Goal: Transaction & Acquisition: Purchase product/service

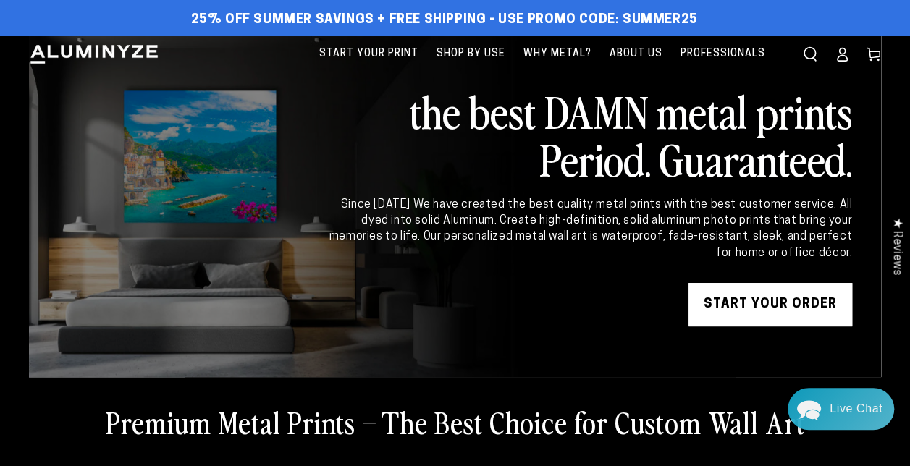
click at [45, 53] on img at bounding box center [94, 54] width 130 height 22
click at [823, 311] on link "START YOUR Order" at bounding box center [771, 304] width 164 height 43
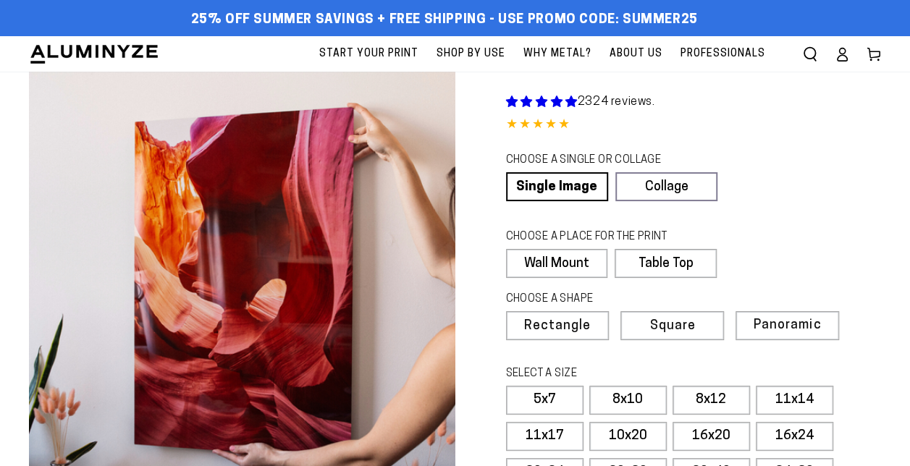
select select "**********"
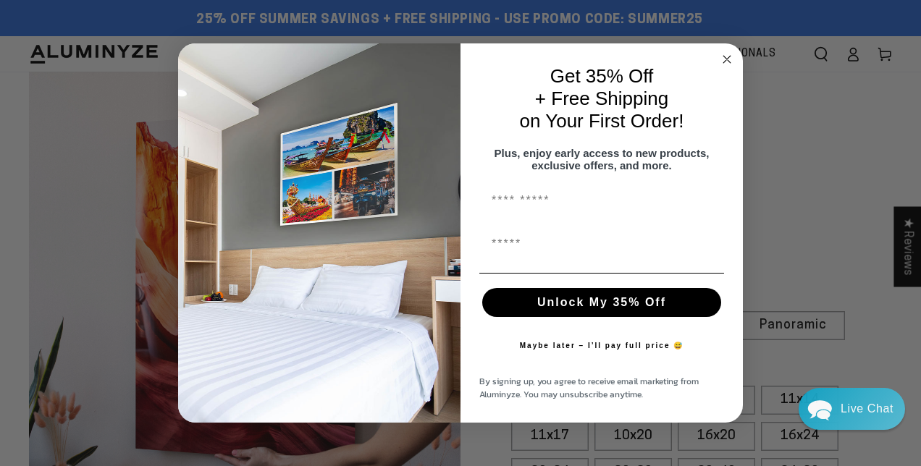
click at [722, 52] on circle "Close dialog" at bounding box center [727, 59] width 17 height 17
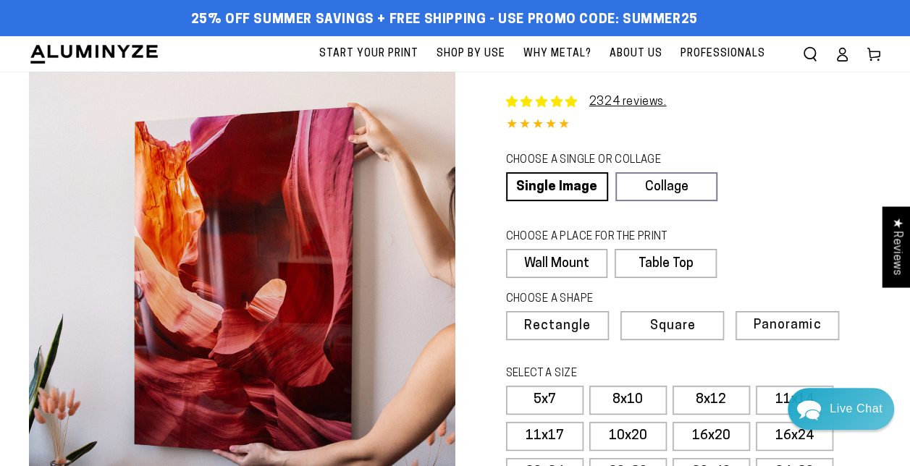
scroll to position [72, 0]
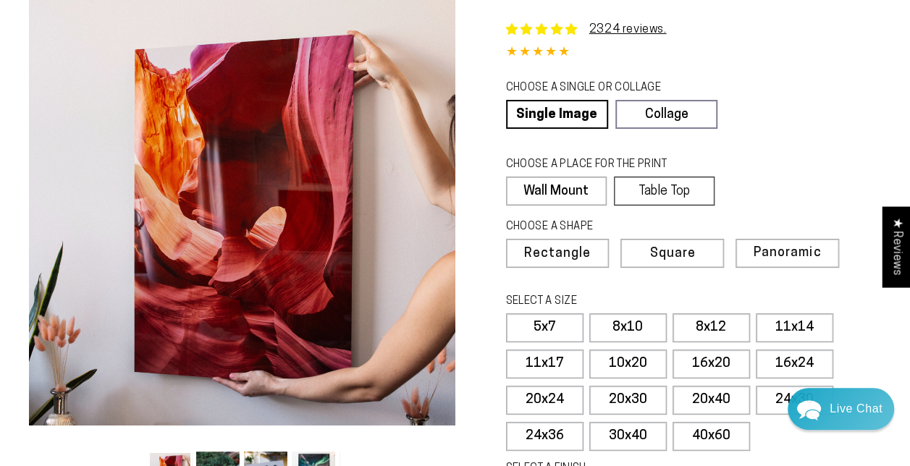
click at [690, 190] on label "Table Top" at bounding box center [664, 191] width 101 height 29
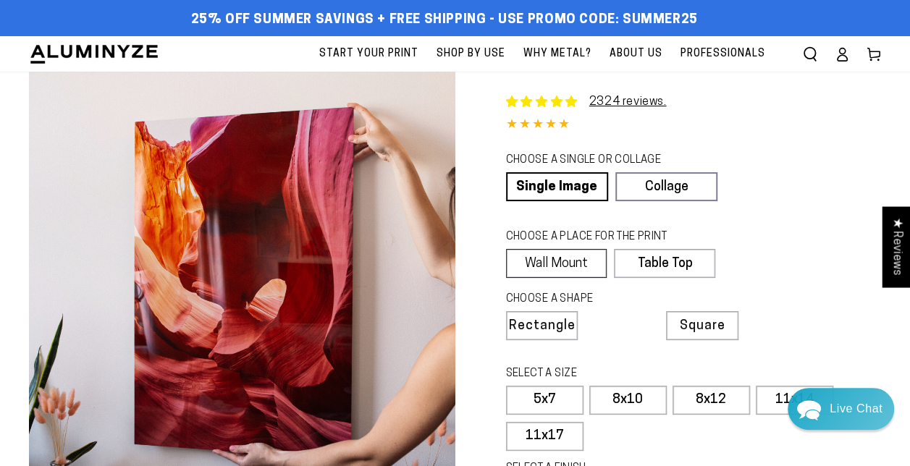
click at [550, 259] on label "Wall Mount" at bounding box center [556, 263] width 101 height 29
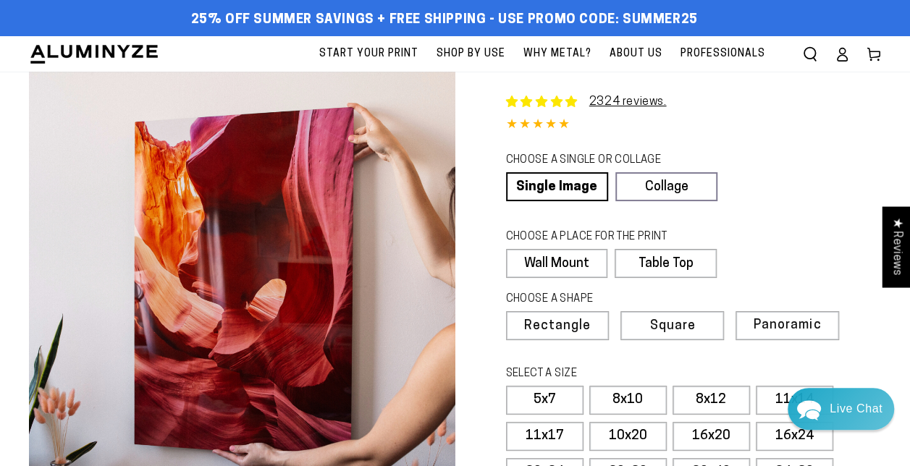
scroll to position [145, 0]
